Goal: Task Accomplishment & Management: Manage account settings

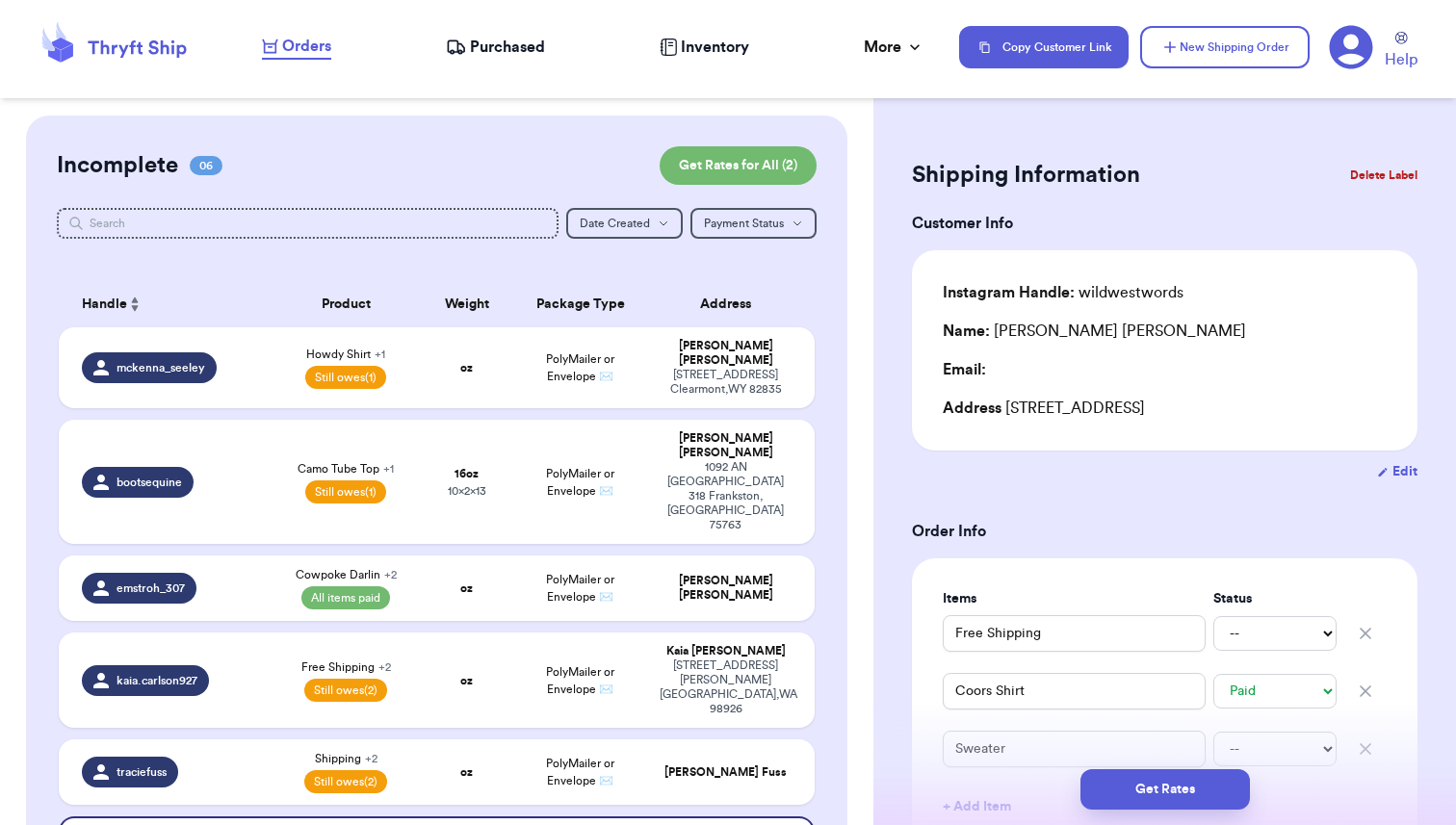
select select "paid"
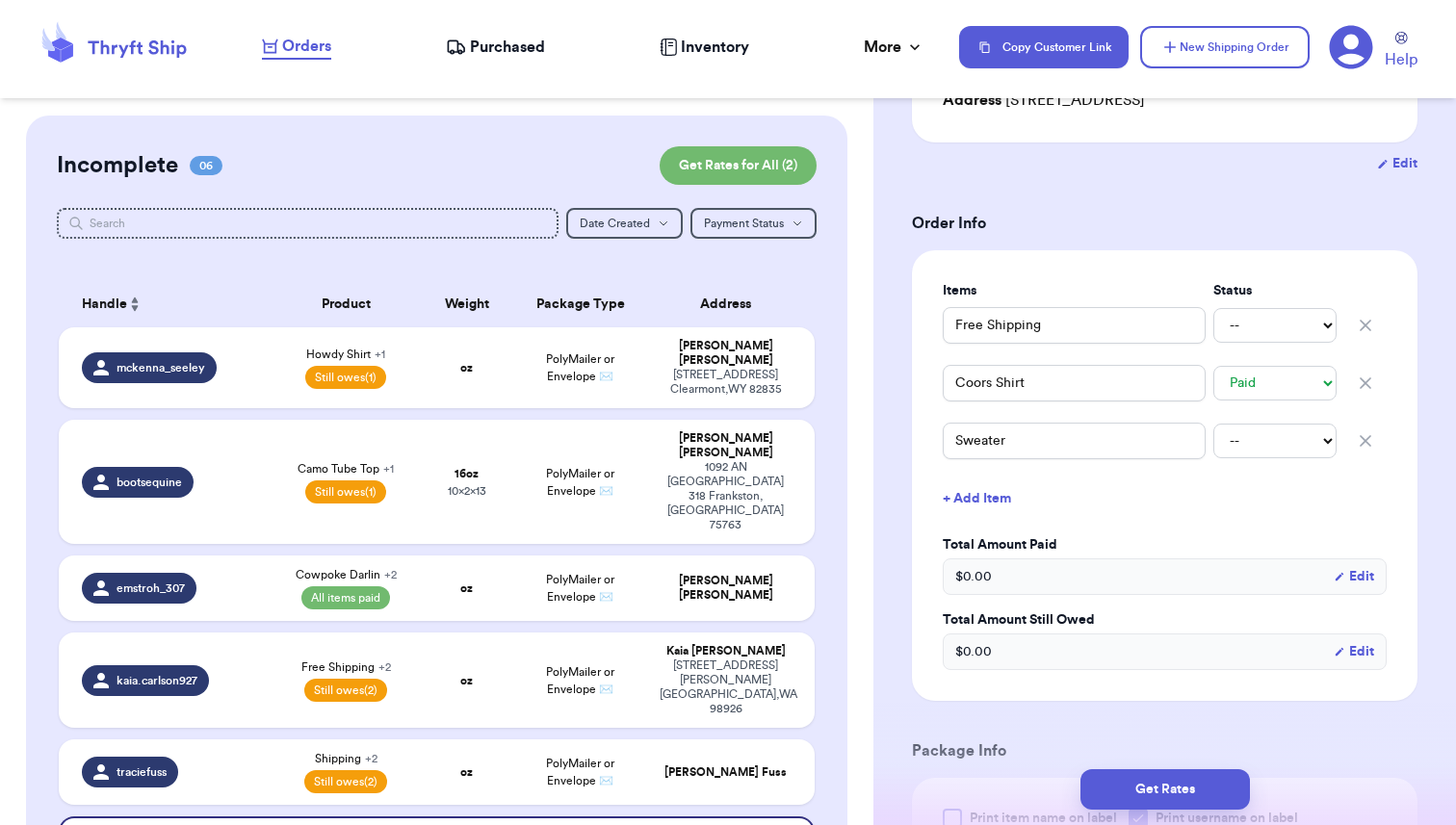
click at [485, 49] on span "Purchased" at bounding box center [507, 46] width 75 height 23
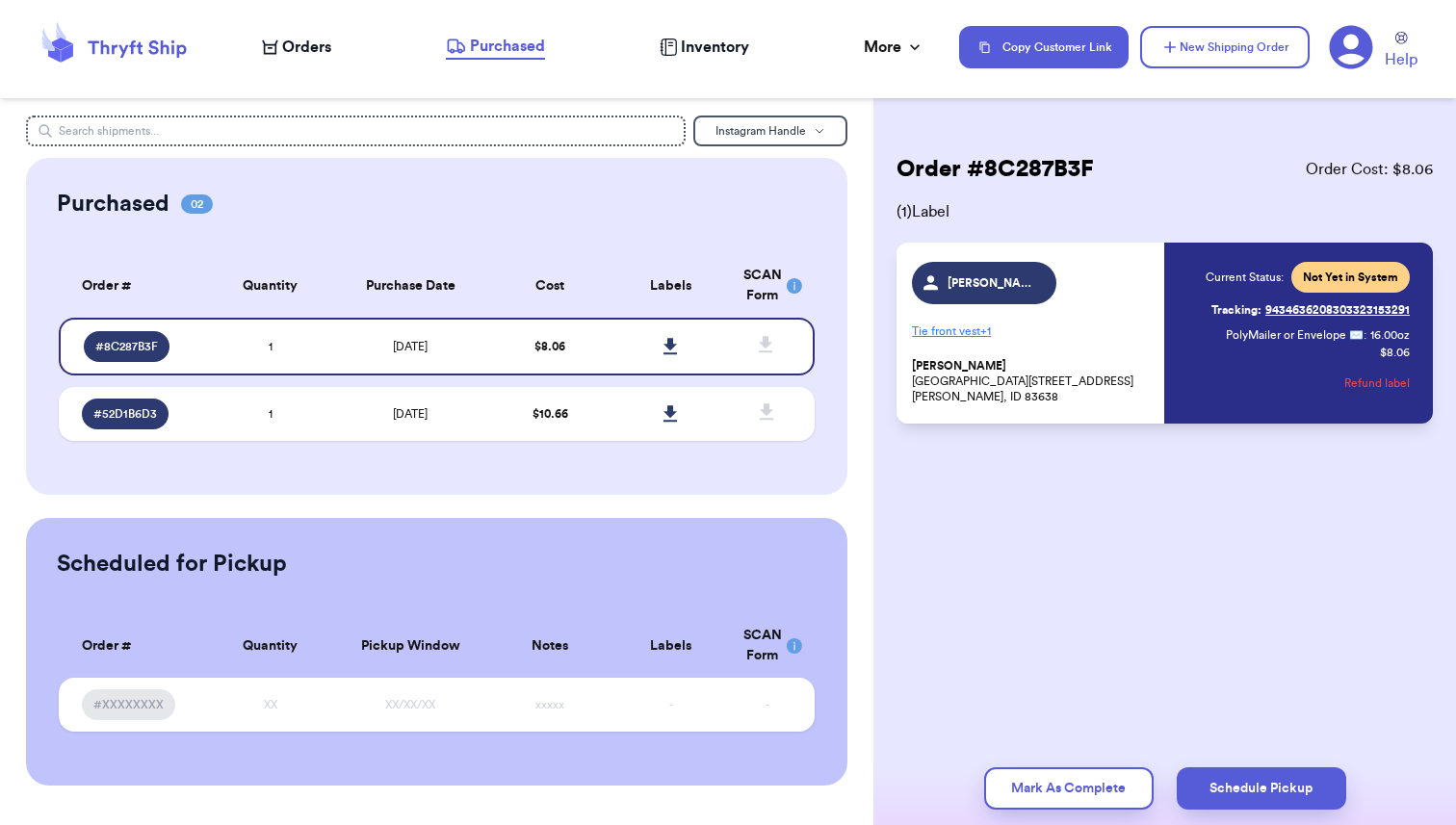
click at [297, 48] on span "Orders" at bounding box center [306, 46] width 49 height 23
select select "paid"
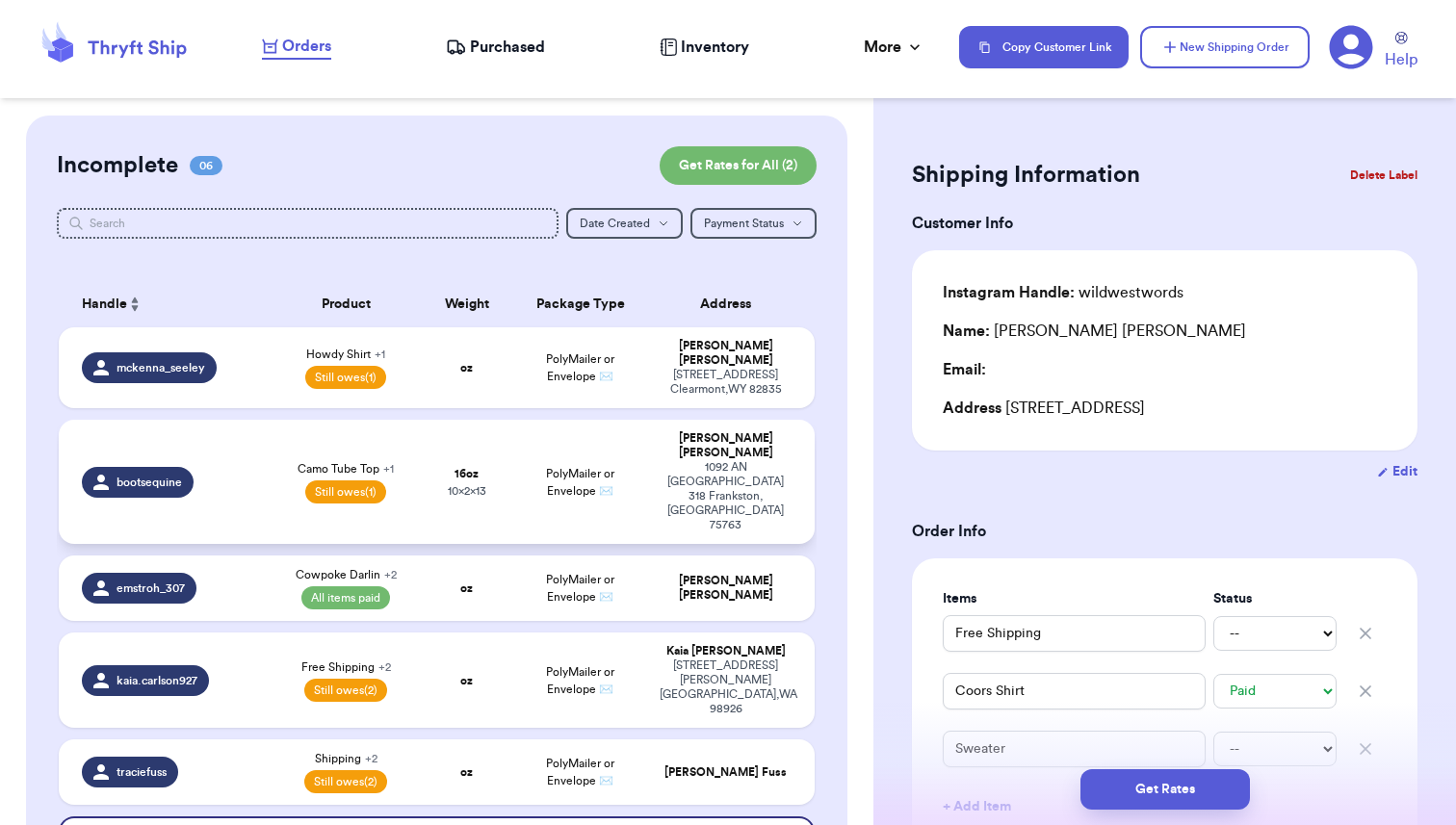
click at [251, 466] on div "bootsequine" at bounding box center [170, 481] width 177 height 31
type input "Camo Tube Top"
select select "unpaid"
type input "0"
type input "16"
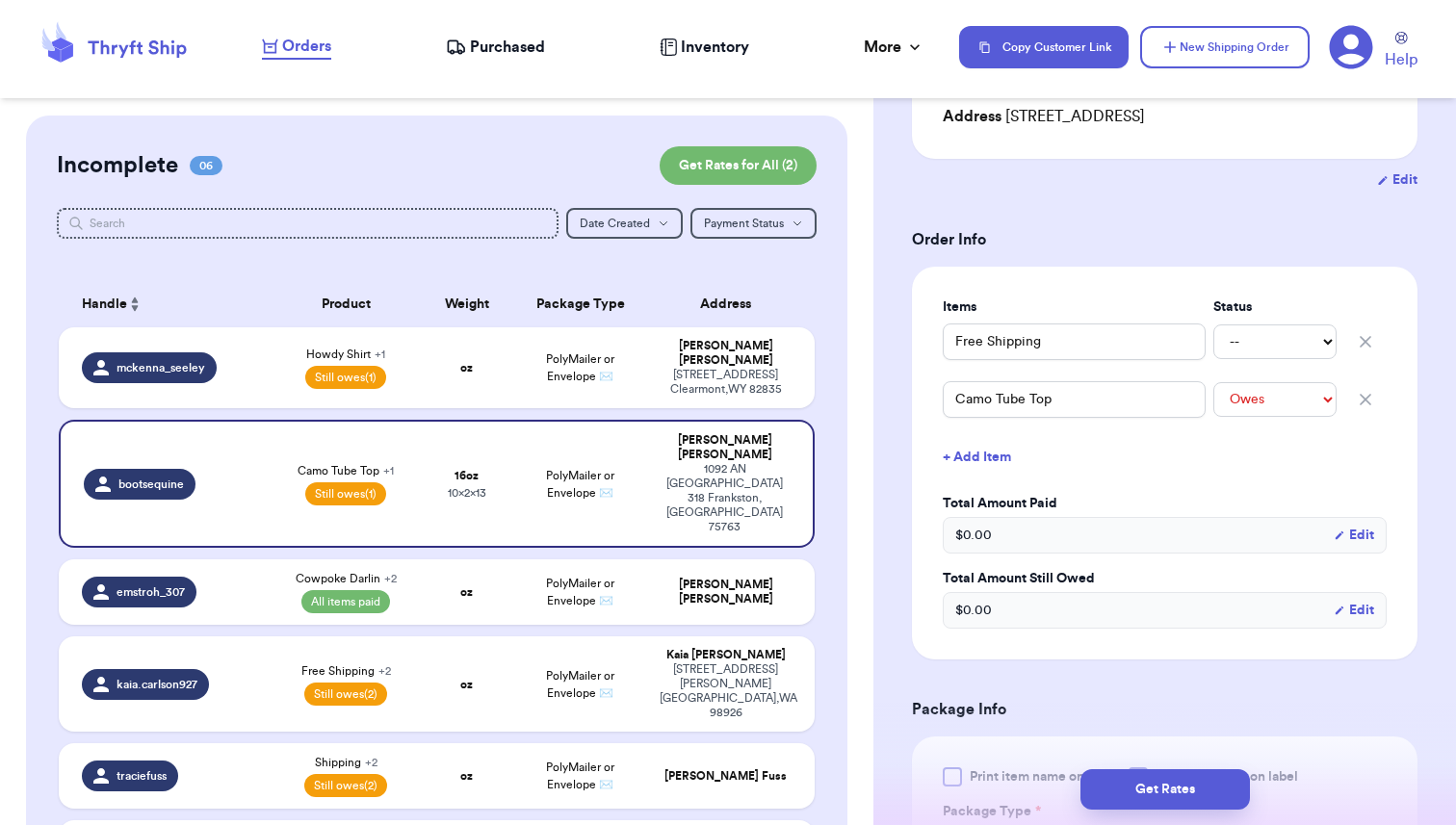
scroll to position [309, 0]
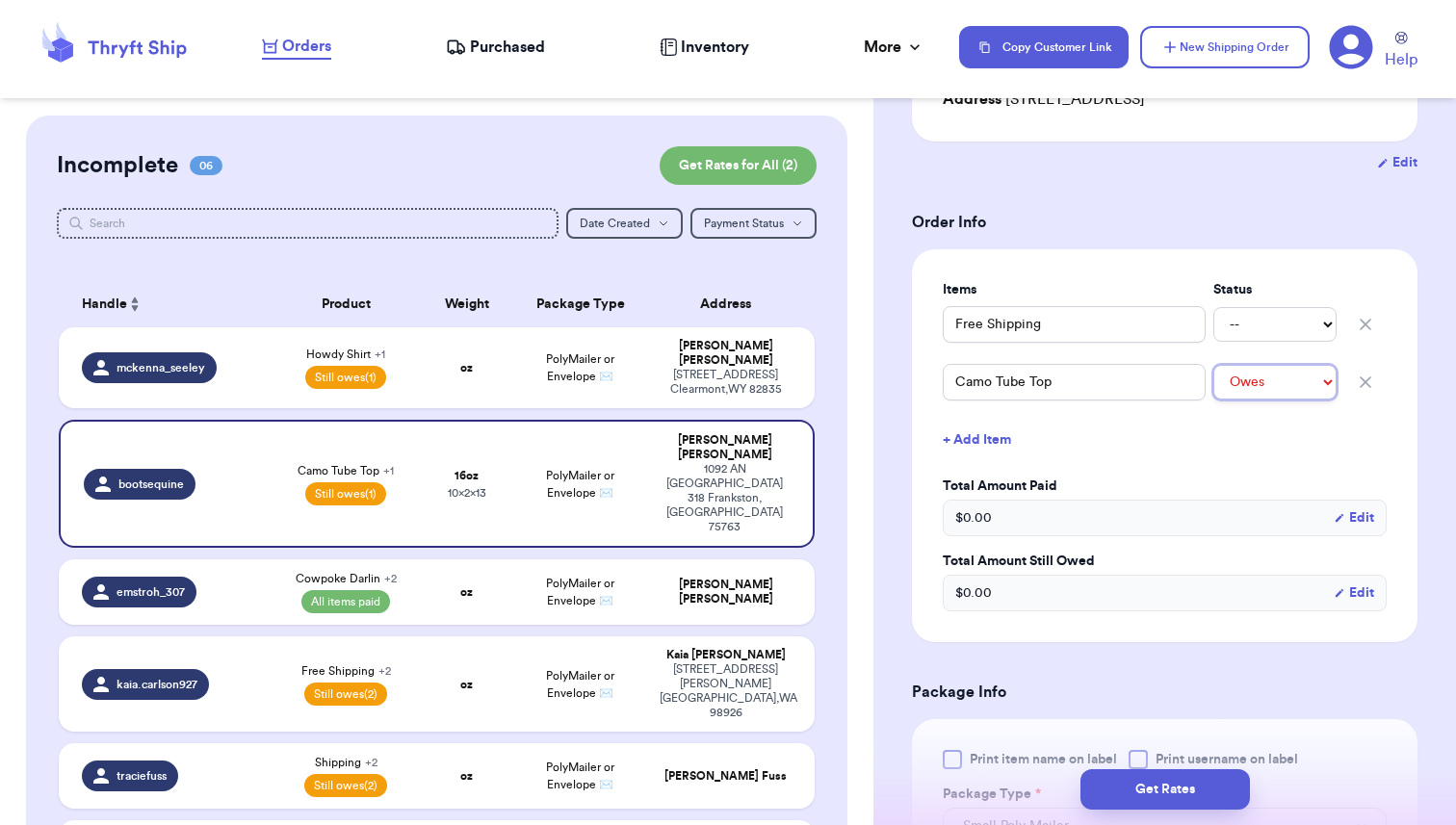
click at [1306, 384] on select "-- Paid Owes" at bounding box center [1274, 381] width 124 height 35
